Goal: Task Accomplishment & Management: Use online tool/utility

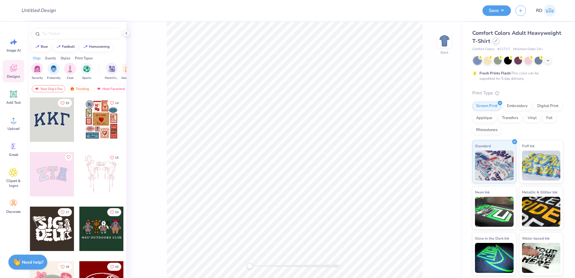
click at [496, 41] on icon at bounding box center [495, 40] width 3 height 3
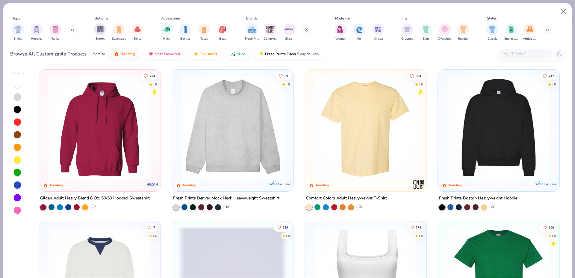
click at [18, 84] on div at bounding box center [17, 84] width 7 height 7
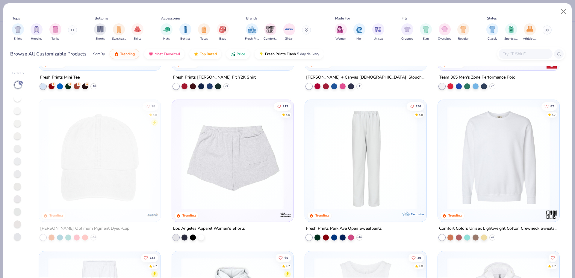
scroll to position [1146, 0]
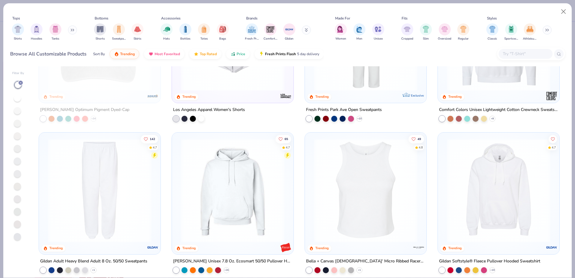
click at [479, 187] on img at bounding box center [499, 190] width 110 height 104
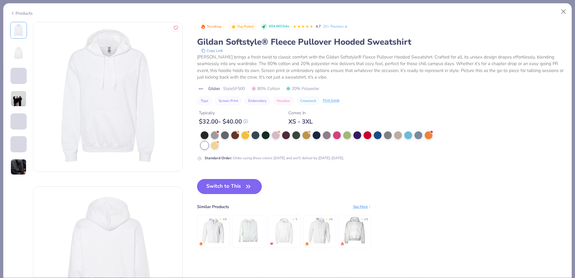
click at [236, 184] on button "Switch to This" at bounding box center [229, 186] width 65 height 15
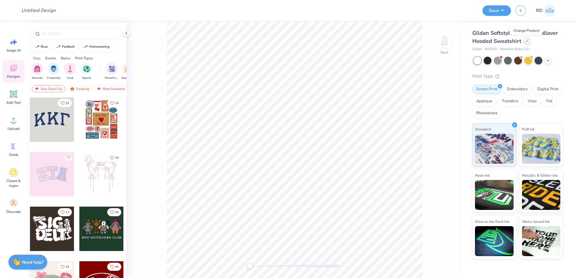
click at [527, 42] on icon at bounding box center [527, 40] width 3 height 3
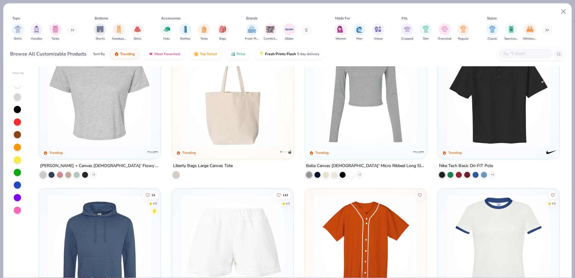
scroll to position [2293, 0]
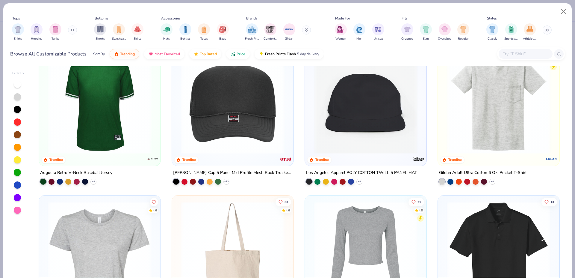
click at [22, 86] on div at bounding box center [18, 147] width 12 height 134
click at [19, 85] on div at bounding box center [17, 84] width 7 height 7
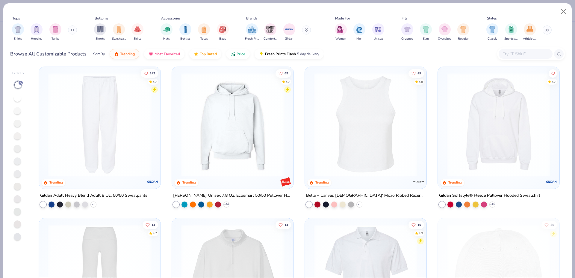
scroll to position [1143, 0]
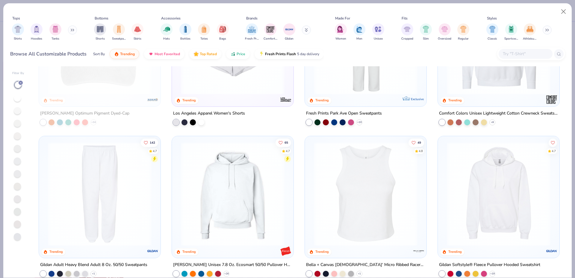
click at [497, 185] on img at bounding box center [499, 194] width 110 height 104
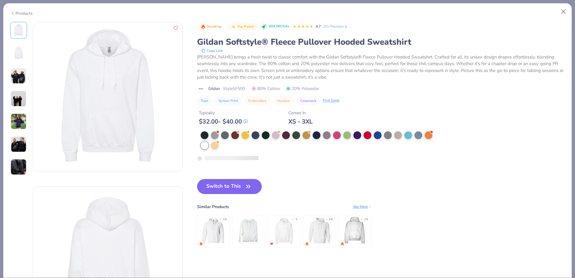
scroll to position [119, 0]
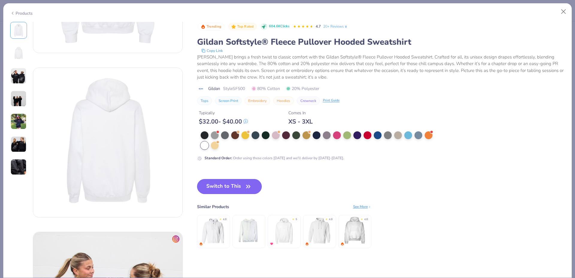
click at [229, 184] on button "Switch to This" at bounding box center [229, 186] width 65 height 15
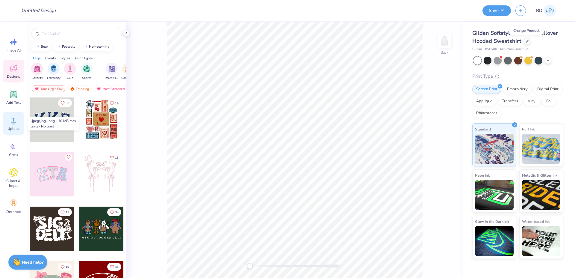
click at [14, 125] on div "Upload" at bounding box center [14, 123] width 22 height 22
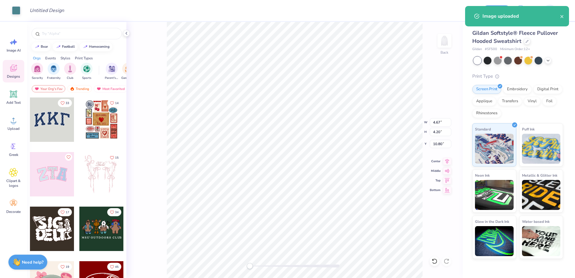
type input "4.67"
type input "4.20"
type input "10.80"
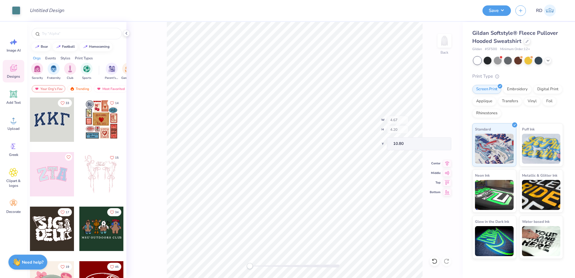
click at [281, 263] on div "Back W 4.67 H 4.20 Y 10.80 Center Middle Top Bottom" at bounding box center [294, 150] width 336 height 256
drag, startPoint x: 281, startPoint y: 265, endPoint x: 290, endPoint y: 263, distance: 9.5
click at [290, 264] on div at bounding box center [295, 265] width 90 height 3
click at [268, 271] on div "Back" at bounding box center [294, 150] width 336 height 256
type input "2.85"
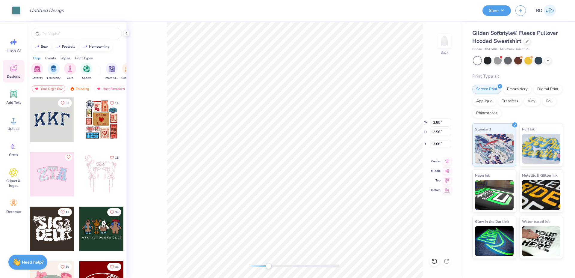
type input "2.56"
type input "3.68"
click at [6, 95] on div "Add Text" at bounding box center [14, 97] width 22 height 22
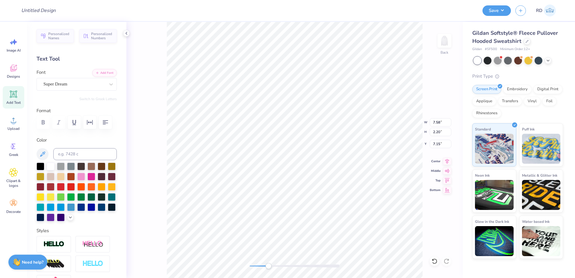
type input "4.58"
type input "1.33"
type input "8.02"
click at [99, 72] on button "Add Font" at bounding box center [104, 72] width 25 height 8
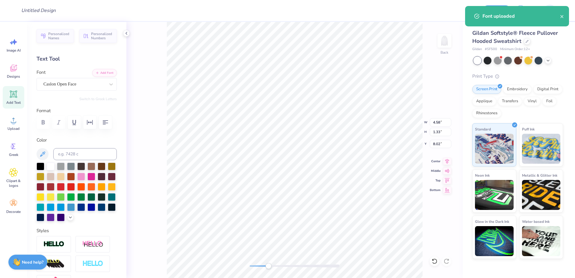
type input "2.85"
type input "2.56"
type input "3.60"
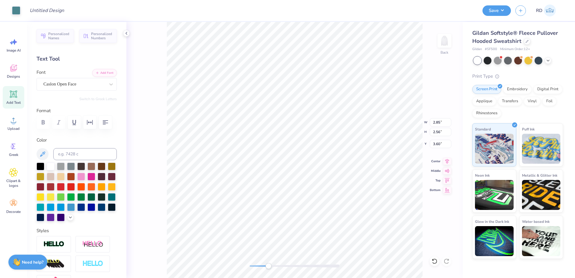
type input "5.93"
type input "1.33"
type input "6.69"
click at [86, 160] on input at bounding box center [84, 154] width 63 height 12
type input "5483"
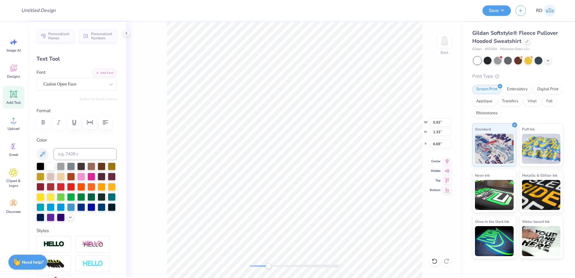
type input "3.90"
type input "0.88"
type input "7.15"
paste textarea "KAYDEE"
type textarea "KAYDEE"
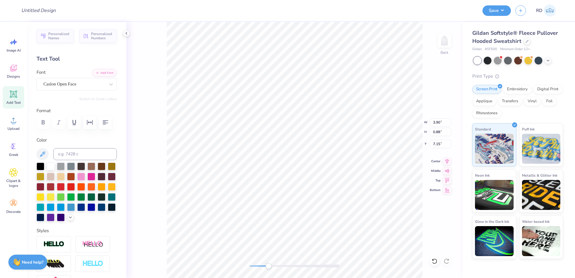
scroll to position [0, 1]
type input "3.23"
type input "0.51"
type input "6.79"
drag, startPoint x: 272, startPoint y: 265, endPoint x: 287, endPoint y: 265, distance: 15.0
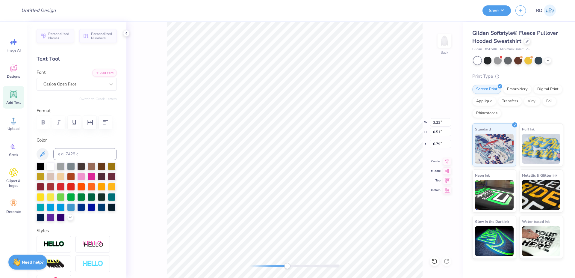
click at [287, 265] on div at bounding box center [295, 265] width 90 height 3
click at [447, 161] on icon at bounding box center [447, 160] width 8 height 7
type input "3.23"
type input "0.51"
type input "6.39"
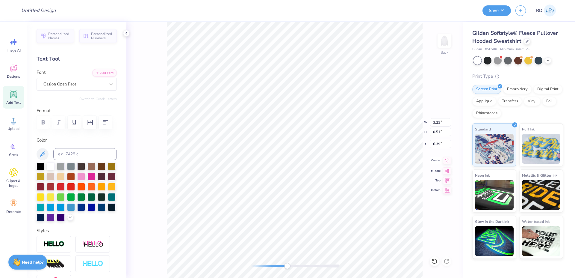
click at [448, 161] on icon at bounding box center [447, 160] width 8 height 7
click at [450, 160] on icon at bounding box center [447, 160] width 8 height 7
drag, startPoint x: 280, startPoint y: 266, endPoint x: 277, endPoint y: 266, distance: 3.1
click at [277, 266] on div at bounding box center [295, 265] width 90 height 3
drag, startPoint x: 279, startPoint y: 264, endPoint x: 292, endPoint y: 263, distance: 13.5
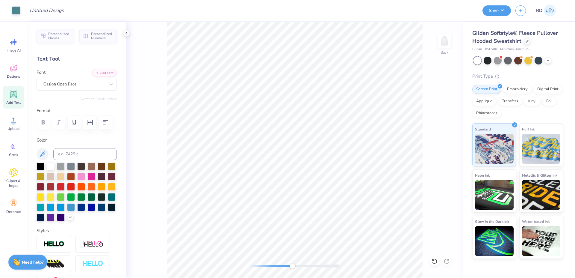
click at [292, 263] on div "Accessibility label" at bounding box center [292, 266] width 6 height 6
type input "2.93"
type input "0.46"
type input "2.60"
type input "0.41"
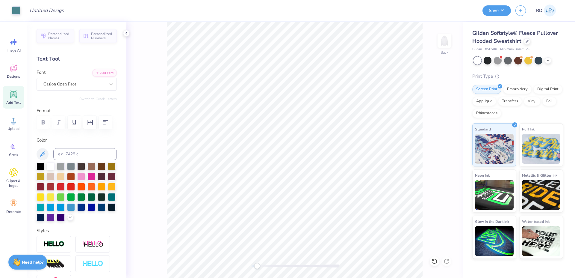
drag, startPoint x: 278, startPoint y: 265, endPoint x: 257, endPoint y: 265, distance: 20.7
click at [257, 265] on div at bounding box center [295, 265] width 90 height 3
click at [441, 143] on input "3.60" at bounding box center [441, 144] width 22 height 8
type input "2.00"
click at [447, 40] on img at bounding box center [444, 41] width 24 height 24
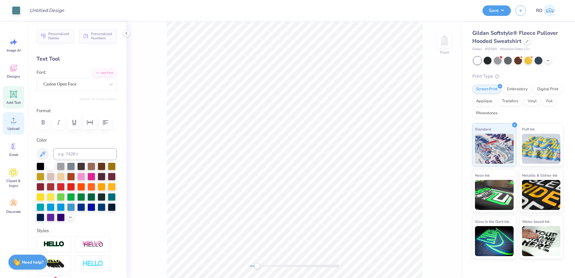
click at [14, 122] on circle at bounding box center [13, 122] width 4 height 4
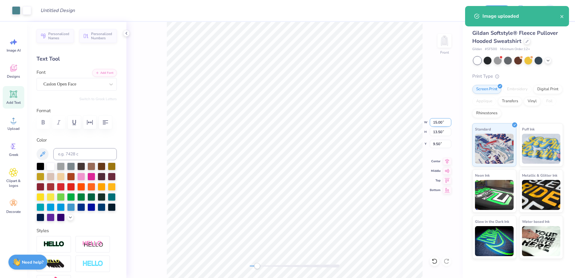
click at [436, 120] on input "15.00" at bounding box center [441, 122] width 22 height 8
type input "5.00"
type input "4.50"
type input "14.00"
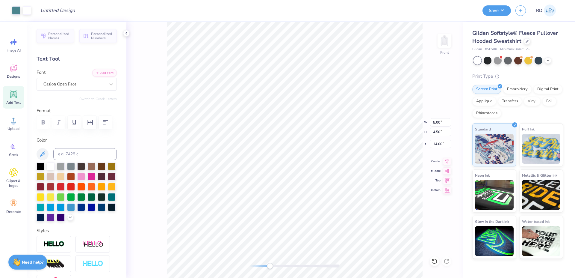
drag, startPoint x: 267, startPoint y: 264, endPoint x: 273, endPoint y: 266, distance: 6.8
click at [273, 266] on div at bounding box center [295, 265] width 90 height 3
click at [14, 123] on circle at bounding box center [13, 122] width 4 height 4
click at [15, 100] on span "Add Text" at bounding box center [13, 102] width 14 height 5
type input "6.89"
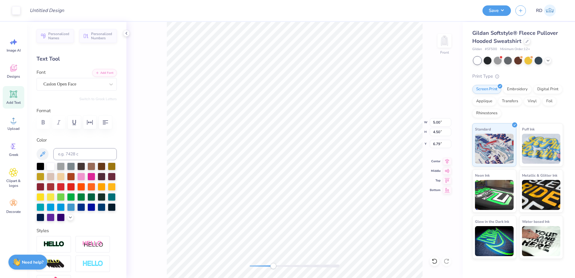
type input "2.00"
type input "15.25"
click at [264, 265] on div at bounding box center [295, 265] width 90 height 3
type input "5.00"
type input "4.50"
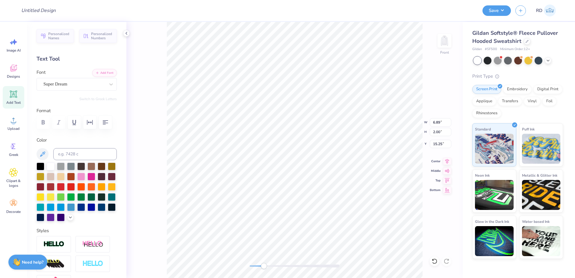
type input "7.57"
type input "6.89"
type input "2.00"
type input "13.29"
click at [90, 160] on input at bounding box center [84, 154] width 63 height 12
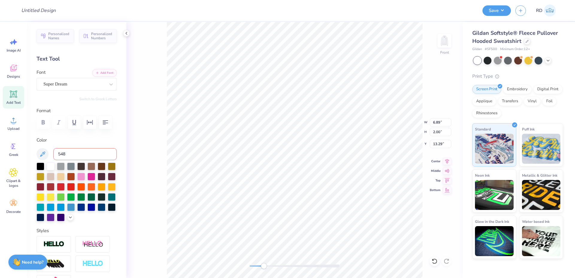
type input "5483"
click at [106, 87] on div at bounding box center [111, 84] width 11 height 11
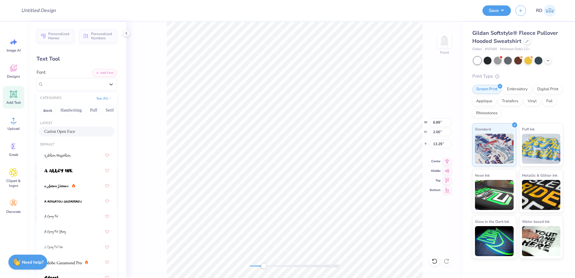
click at [71, 132] on span "Caslon Open Face" at bounding box center [59, 131] width 31 height 6
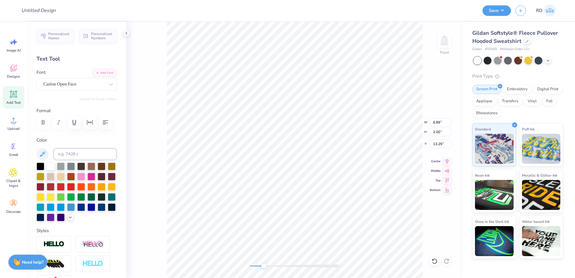
scroll to position [0, 1]
paste textarea "EE"
type textarea "KAYDEE"
click at [259, 265] on div at bounding box center [295, 265] width 90 height 3
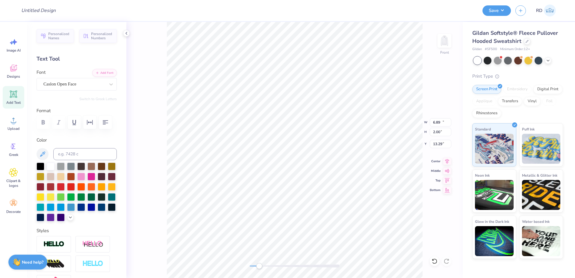
type input "13.07"
type input "2.07"
type input "13.26"
type input "6.15"
type input "0.97"
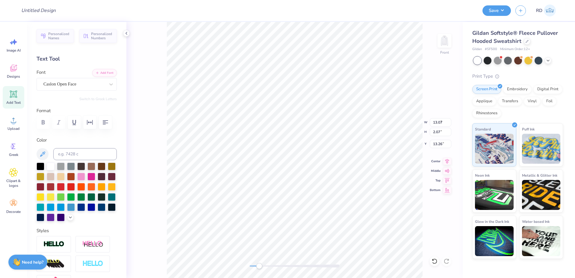
type input "14.35"
drag, startPoint x: 262, startPoint y: 265, endPoint x: 288, endPoint y: 264, distance: 26.1
click at [283, 264] on div "Accessibility label" at bounding box center [280, 266] width 6 height 6
type input "5.00"
type input "4.50"
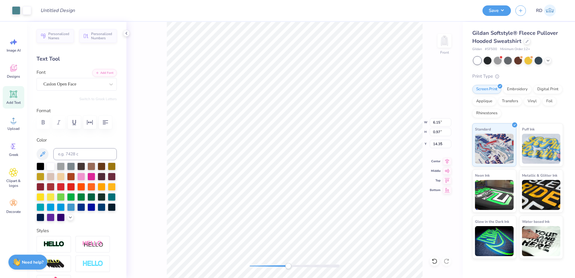
type input "7.57"
click at [436, 36] on div "Front W 5.00 5.00 " H 4.50 4.50 " Y 7.57 7.57 " Center Middle Top Bottom" at bounding box center [294, 150] width 336 height 256
type input "6.53"
type input "5.87"
type input "6.20"
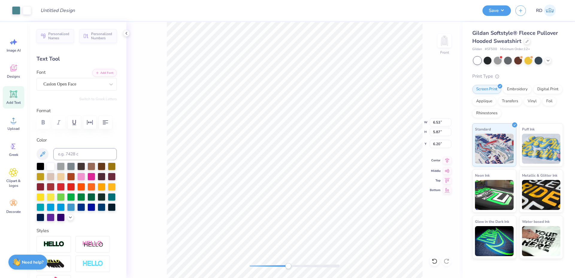
click at [448, 161] on icon at bounding box center [447, 160] width 4 height 5
click at [449, 158] on icon at bounding box center [447, 160] width 8 height 7
click at [279, 267] on div at bounding box center [295, 265] width 90 height 3
click at [449, 159] on icon at bounding box center [447, 160] width 4 height 5
click at [449, 158] on icon at bounding box center [447, 160] width 8 height 7
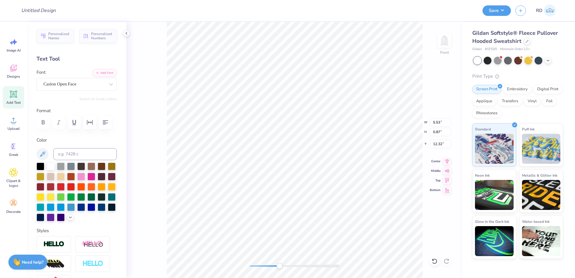
type input "5.53"
type input "0.87"
click at [447, 158] on icon at bounding box center [447, 160] width 8 height 7
type input "5.01"
type input "0.79"
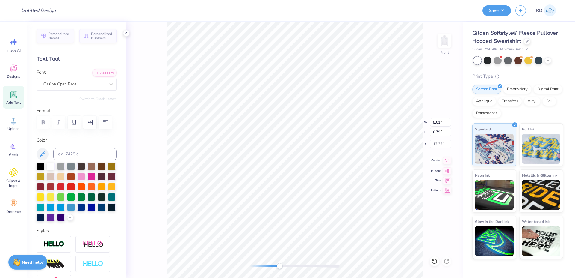
click at [447, 159] on icon at bounding box center [447, 160] width 8 height 7
click at [295, 268] on div "Front" at bounding box center [294, 150] width 336 height 256
drag, startPoint x: 292, startPoint y: 267, endPoint x: 319, endPoint y: 266, distance: 27.6
click at [319, 266] on div at bounding box center [295, 266] width 90 height 6
drag, startPoint x: 314, startPoint y: 266, endPoint x: 279, endPoint y: 267, distance: 34.5
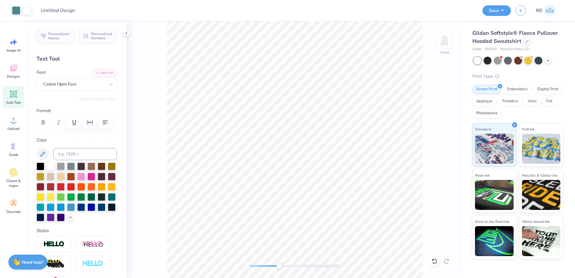
click at [279, 267] on div at bounding box center [295, 265] width 90 height 3
click at [329, 165] on li "Duplicate" at bounding box center [334, 165] width 47 height 12
type input "13.32"
type textarea "EST. 1897"
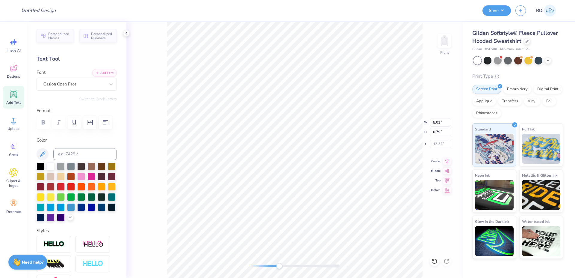
scroll to position [0, 2]
type input "5.05"
type input "13.57"
click at [102, 74] on button "Add Font" at bounding box center [104, 72] width 25 height 8
click at [99, 72] on button "Add Font" at bounding box center [104, 72] width 25 height 8
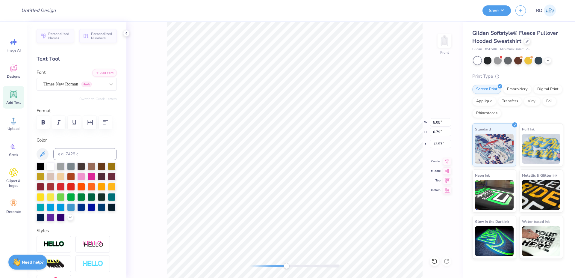
click at [286, 264] on div at bounding box center [295, 265] width 90 height 3
type input "2.34"
type input "0.39"
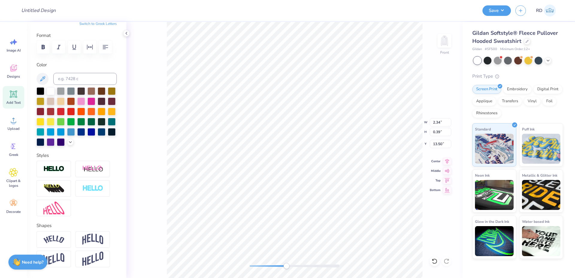
scroll to position [108, 0]
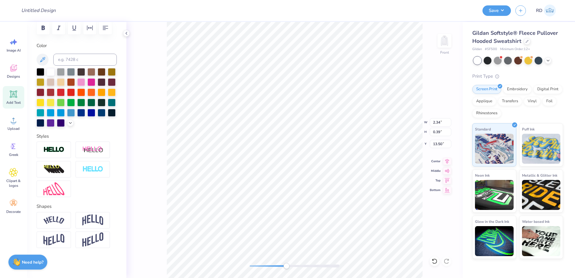
type input "6.53"
type input "5.87"
type input "6.20"
type input "2.34"
type input "0.39"
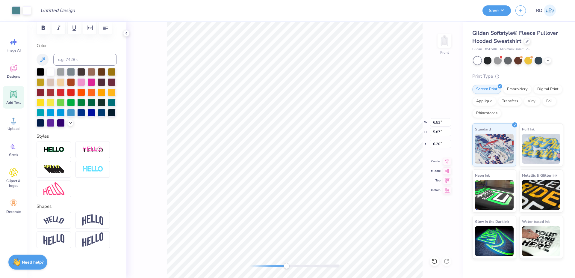
type input "13.50"
click at [54, 150] on img at bounding box center [53, 149] width 21 height 7
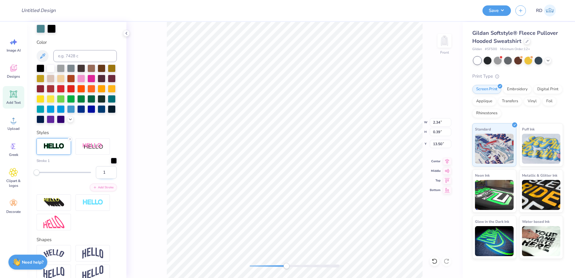
click at [98, 178] on input "1" at bounding box center [106, 172] width 21 height 13
click at [46, 33] on div at bounding box center [77, 29] width 80 height 8
click at [52, 32] on div at bounding box center [51, 28] width 8 height 8
click at [72, 62] on input at bounding box center [84, 56] width 63 height 12
type input "5483"
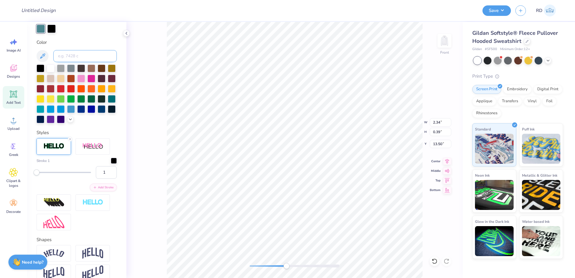
type input "2.35"
type input "0.40"
type input "13.49"
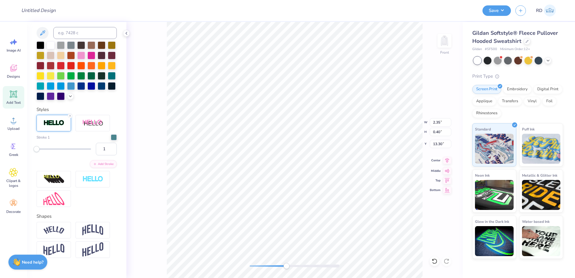
click at [447, 160] on icon at bounding box center [447, 160] width 8 height 7
type input "5.01"
type input "0.79"
type input "12.32"
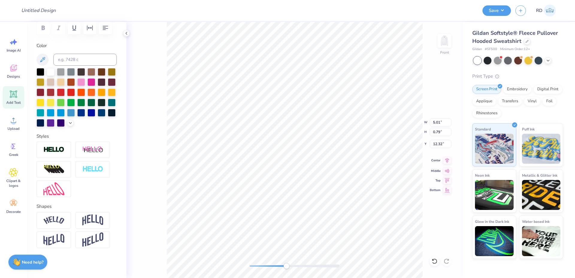
click at [448, 160] on icon at bounding box center [447, 160] width 4 height 5
drag, startPoint x: 280, startPoint y: 266, endPoint x: 267, endPoint y: 268, distance: 12.4
click at [267, 267] on div at bounding box center [295, 265] width 90 height 3
drag, startPoint x: 267, startPoint y: 268, endPoint x: 254, endPoint y: 268, distance: 12.3
click at [254, 268] on div "Accessibility label" at bounding box center [254, 266] width 6 height 6
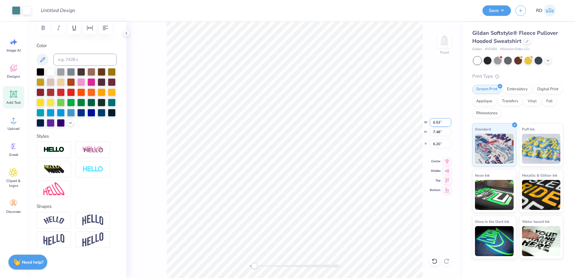
click at [442, 122] on input "6.53" at bounding box center [441, 122] width 22 height 8
type input "10.47"
type input "12.00"
click at [450, 160] on icon at bounding box center [447, 160] width 8 height 7
click at [441, 141] on input "6.21" at bounding box center [441, 144] width 22 height 8
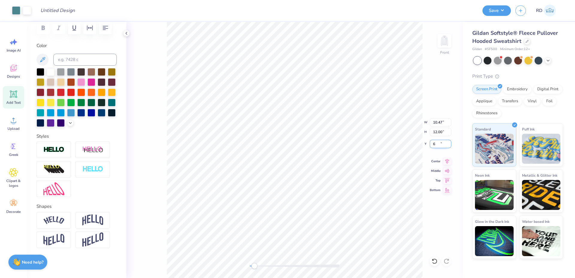
type input "6.00"
click at [449, 161] on icon at bounding box center [447, 160] width 8 height 7
click at [448, 159] on icon at bounding box center [447, 160] width 8 height 7
click at [269, 265] on div at bounding box center [295, 265] width 90 height 3
type input "3.97"
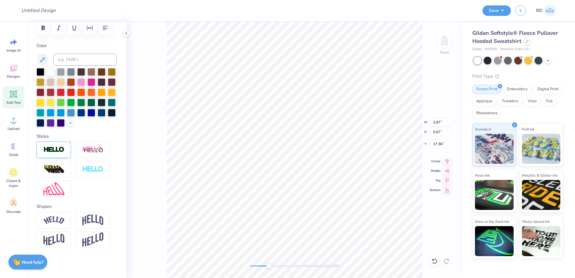
type input "0.67"
type input "4.16"
type input "0.71"
click at [447, 159] on icon at bounding box center [447, 160] width 8 height 7
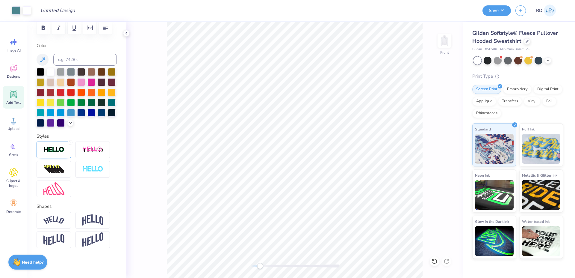
click at [260, 267] on div at bounding box center [295, 265] width 90 height 3
drag, startPoint x: 260, startPoint y: 267, endPoint x: 250, endPoint y: 267, distance: 9.9
click at [250, 267] on div "Accessibility label" at bounding box center [250, 266] width 6 height 6
click at [448, 159] on icon at bounding box center [447, 160] width 8 height 7
drag, startPoint x: 257, startPoint y: 267, endPoint x: 249, endPoint y: 268, distance: 8.2
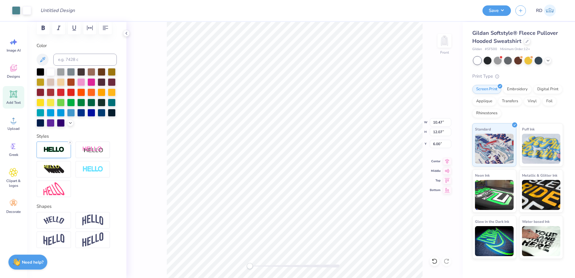
click at [250, 268] on div at bounding box center [295, 266] width 90 height 6
click at [444, 40] on img at bounding box center [444, 41] width 24 height 24
click at [257, 264] on div at bounding box center [295, 265] width 90 height 3
click at [245, 266] on div "Back" at bounding box center [294, 150] width 336 height 256
click at [445, 41] on img at bounding box center [444, 41] width 24 height 24
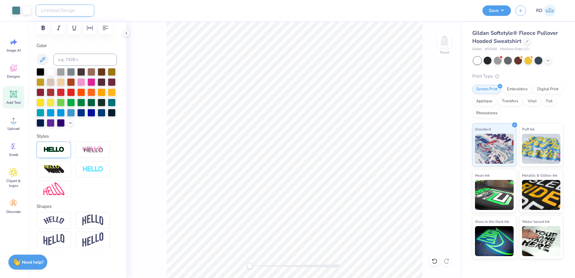
click at [60, 12] on input "Design Title" at bounding box center [65, 10] width 59 height 12
paste input "FPS240275"
type input "FPS240275"
click at [503, 12] on button "Save" at bounding box center [496, 9] width 28 height 10
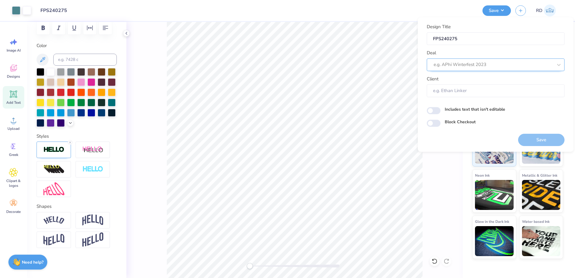
click at [455, 63] on div at bounding box center [493, 64] width 119 height 8
type input "gallery"
click at [470, 78] on div "Design Tool Gallery" at bounding box center [495, 81] width 133 height 10
type input "gallery"
type input "Design Tool Gallery User"
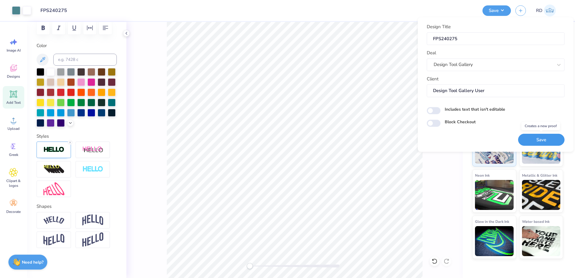
click at [535, 139] on button "Save" at bounding box center [541, 140] width 46 height 12
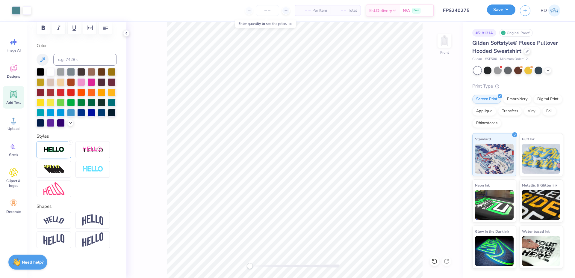
click at [503, 12] on button "Save" at bounding box center [501, 9] width 28 height 10
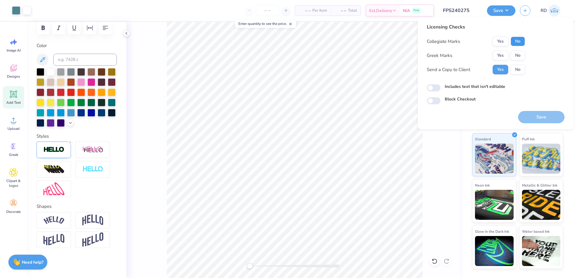
click at [518, 41] on button "No" at bounding box center [518, 42] width 14 height 10
click at [502, 58] on button "Yes" at bounding box center [501, 56] width 16 height 10
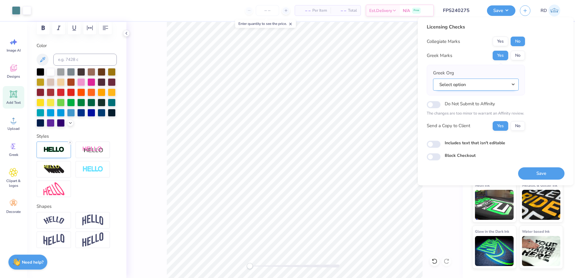
click at [515, 83] on button "Select option" at bounding box center [476, 84] width 86 height 12
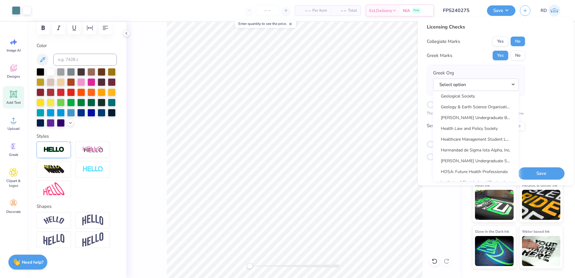
scroll to position [2143, 0]
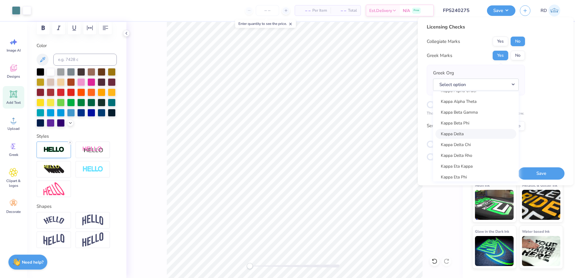
click at [463, 134] on link "Kappa Delta" at bounding box center [475, 134] width 81 height 10
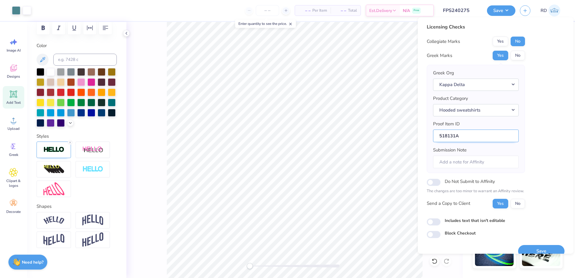
drag, startPoint x: 455, startPoint y: 134, endPoint x: 435, endPoint y: 138, distance: 21.2
click at [435, 138] on input "518131A" at bounding box center [476, 135] width 86 height 13
click at [532, 249] on button "Save" at bounding box center [541, 251] width 46 height 12
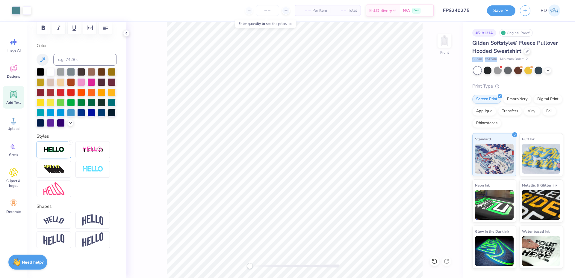
drag, startPoint x: 472, startPoint y: 57, endPoint x: 494, endPoint y: 58, distance: 22.5
click at [496, 58] on div "# 518131A Original Proof Gildan Softstyle® Fleece Pullover Hooded Sweatshirt Gi…" at bounding box center [519, 145] width 112 height 246
copy div "Gildan # SF500"
click at [445, 44] on img at bounding box center [444, 41] width 24 height 24
